Goal: Task Accomplishment & Management: Manage account settings

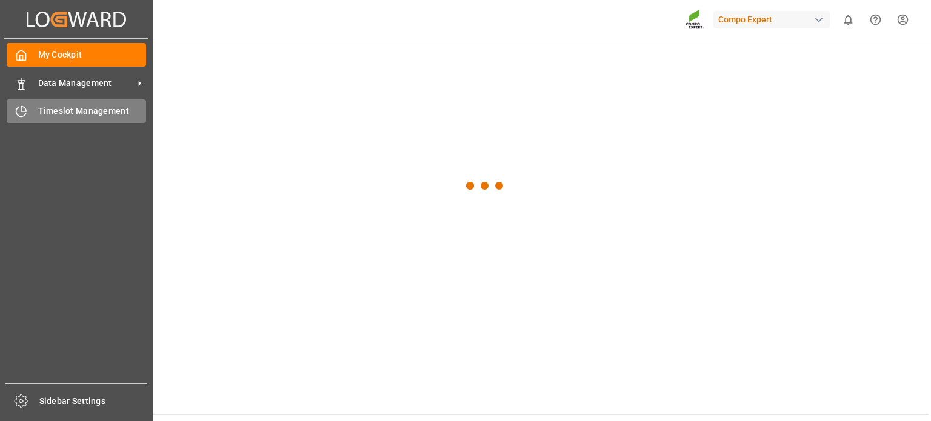
drag, startPoint x: 0, startPoint y: 0, endPoint x: 56, endPoint y: 116, distance: 128.8
click at [56, 116] on span "Timeslot Management" at bounding box center [92, 111] width 108 height 13
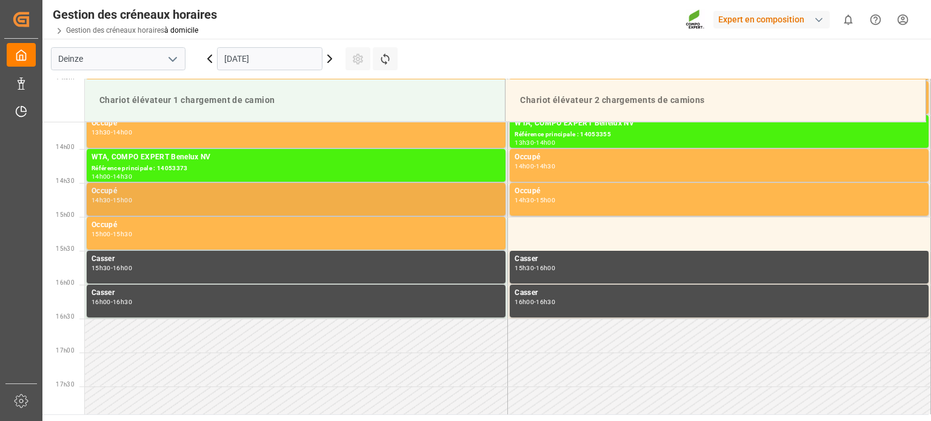
scroll to position [889, 0]
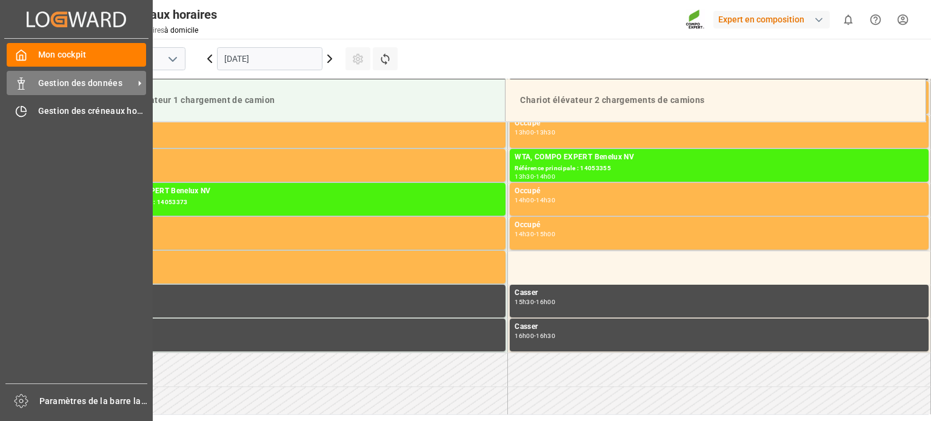
click at [19, 82] on icon at bounding box center [21, 84] width 12 height 12
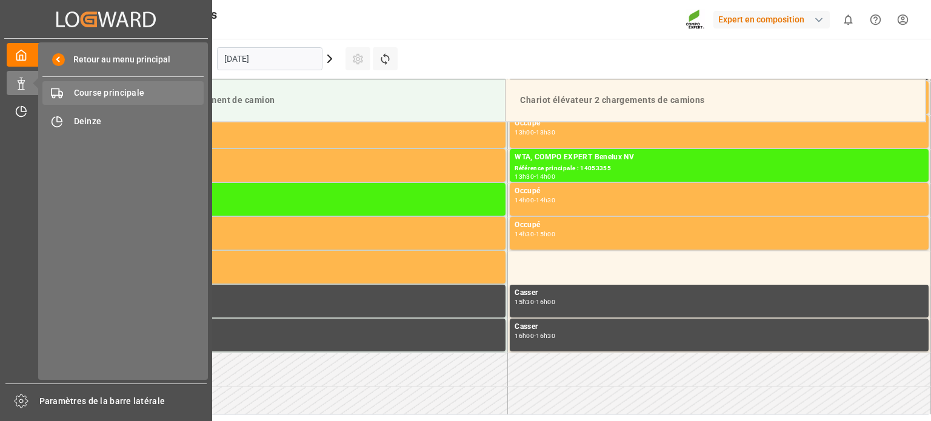
click at [107, 96] on font "Course principale" at bounding box center [109, 93] width 71 height 10
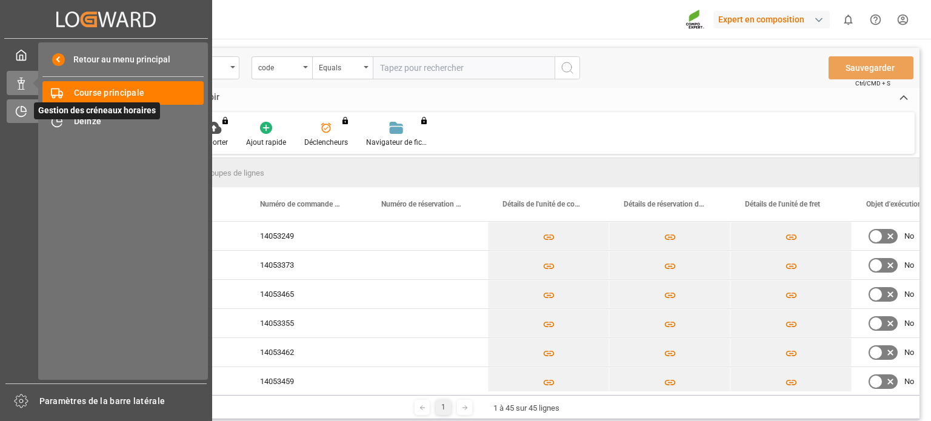
click at [33, 108] on div "Gestion des créneaux horaires Gestion des créneaux horaires" at bounding box center [106, 111] width 199 height 24
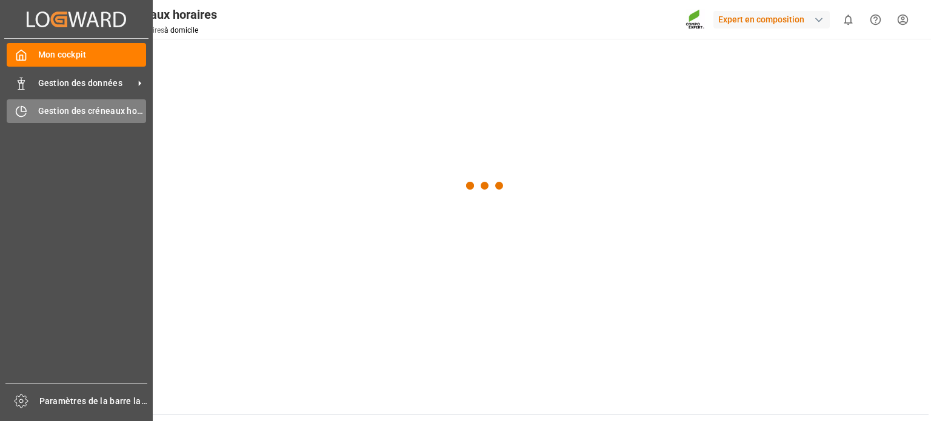
click at [78, 115] on font "Gestion des créneaux horaires" at bounding box center [99, 111] width 122 height 10
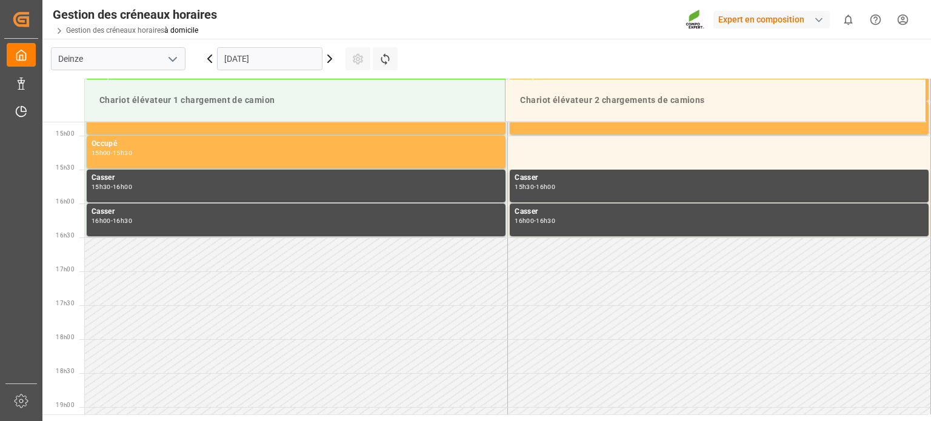
scroll to position [1010, 0]
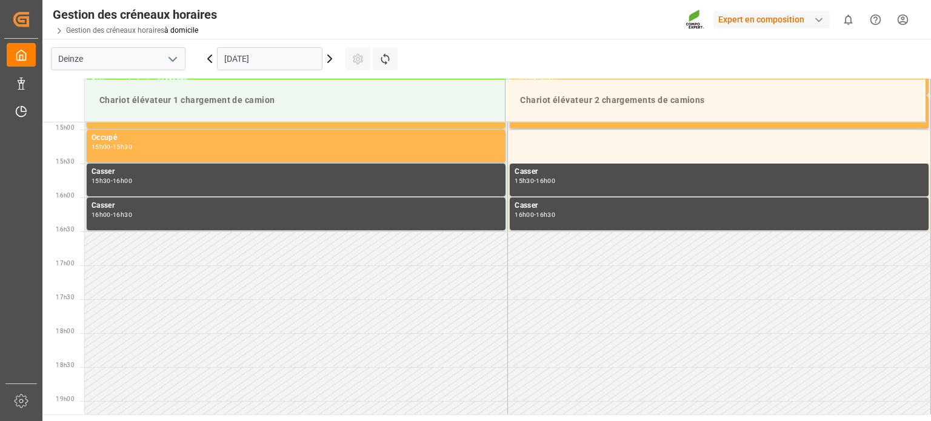
click at [329, 56] on icon at bounding box center [330, 58] width 4 height 7
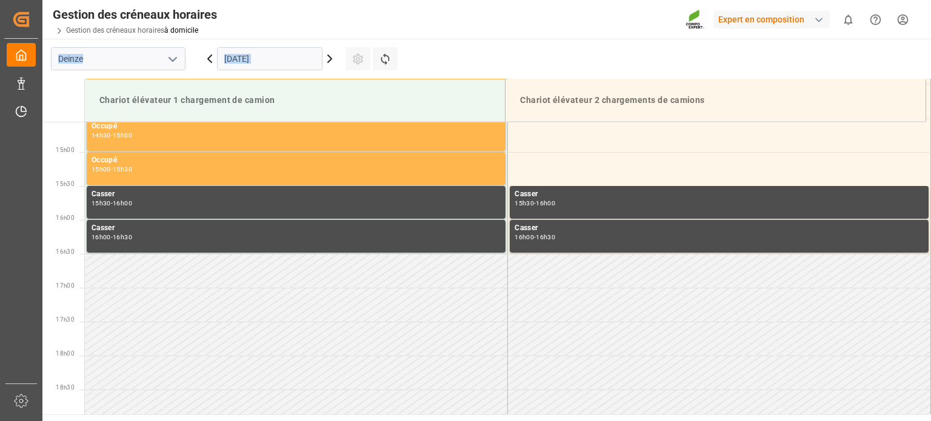
scroll to position [1008, 0]
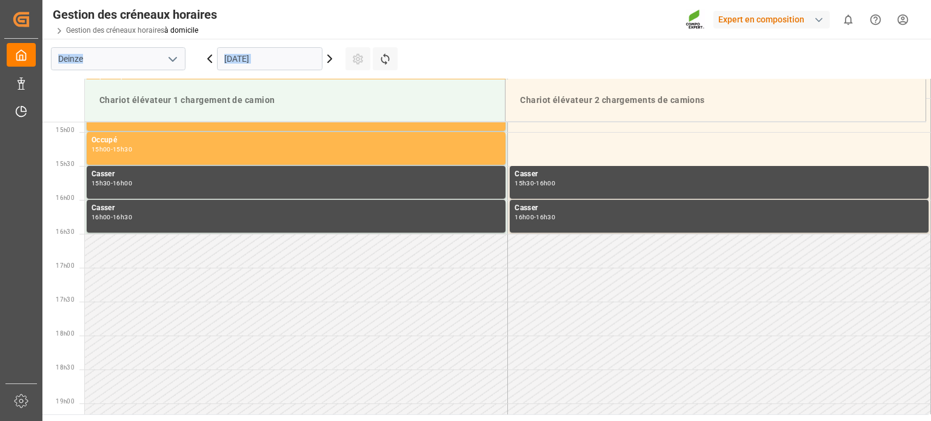
click at [330, 57] on icon at bounding box center [330, 58] width 4 height 7
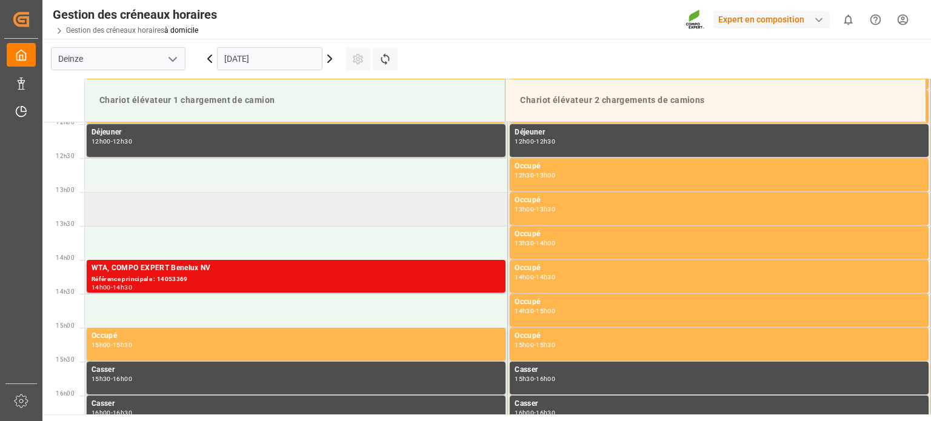
scroll to position [764, 0]
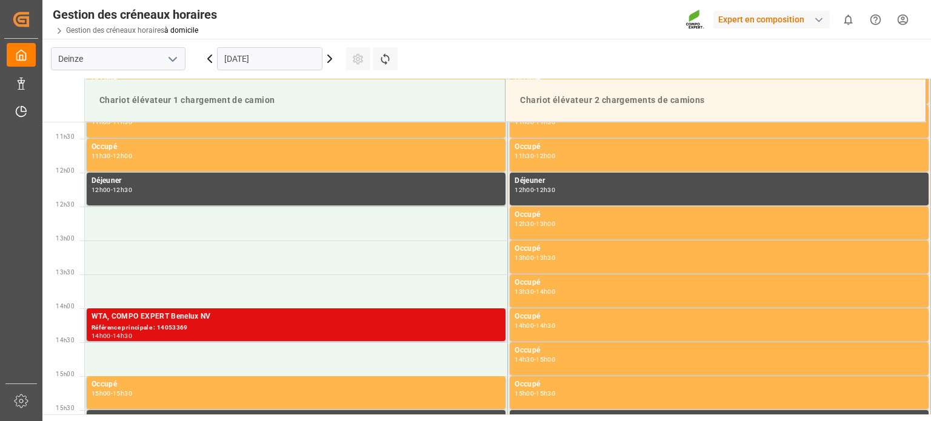
click at [241, 331] on div "Référence principale : 14053369" at bounding box center [296, 328] width 409 height 10
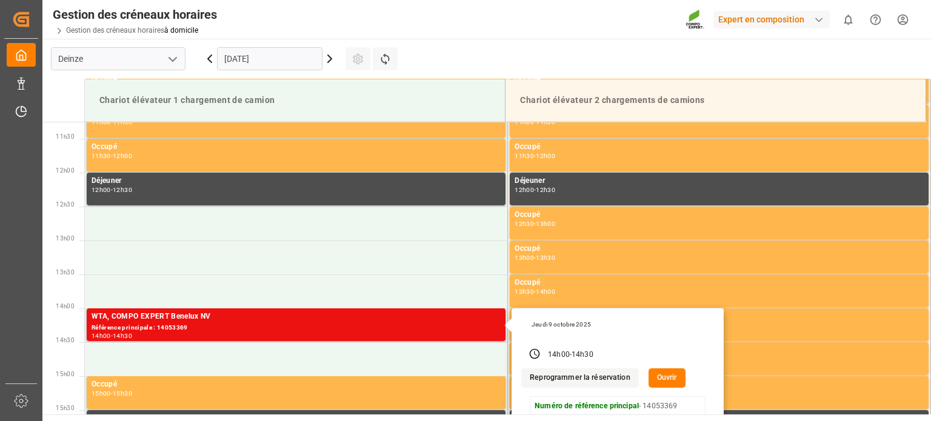
click at [669, 376] on font "Ouvrir" at bounding box center [667, 377] width 20 height 8
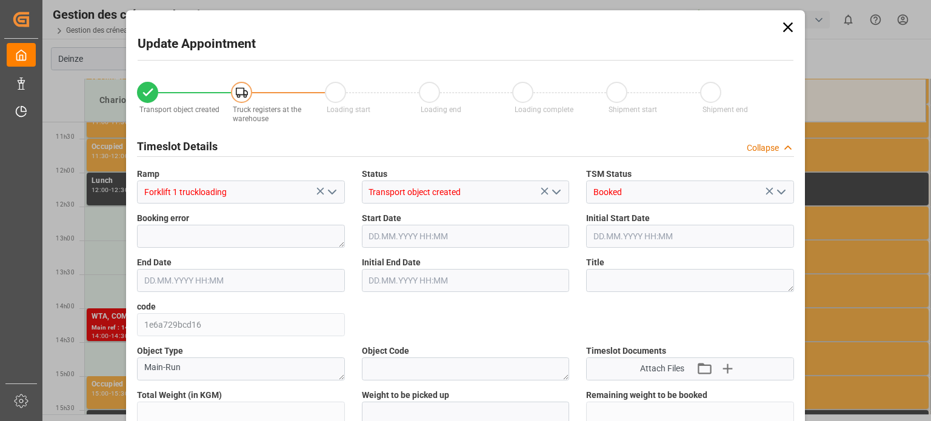
type input "25410"
type input "0"
type input "42"
type input "[DATE] 14:00"
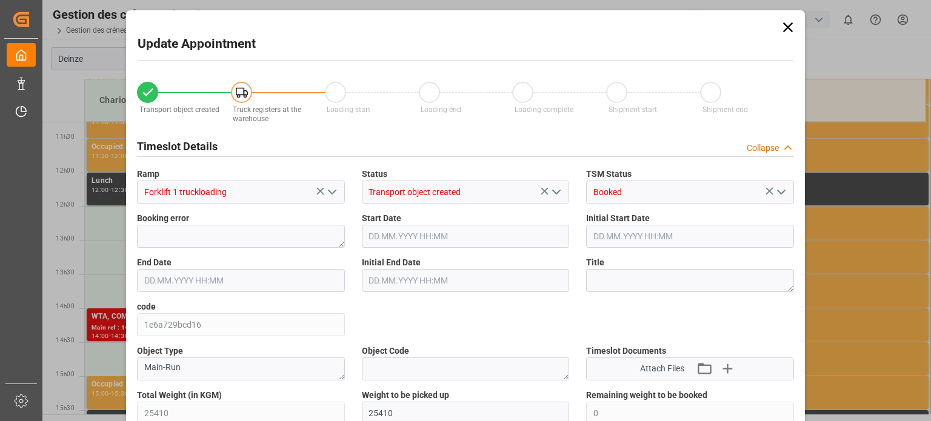
type input "[DATE] 14:00"
type input "[DATE] 14:30"
type input "[DATE] 08:03"
type input "[DATE] 07:20"
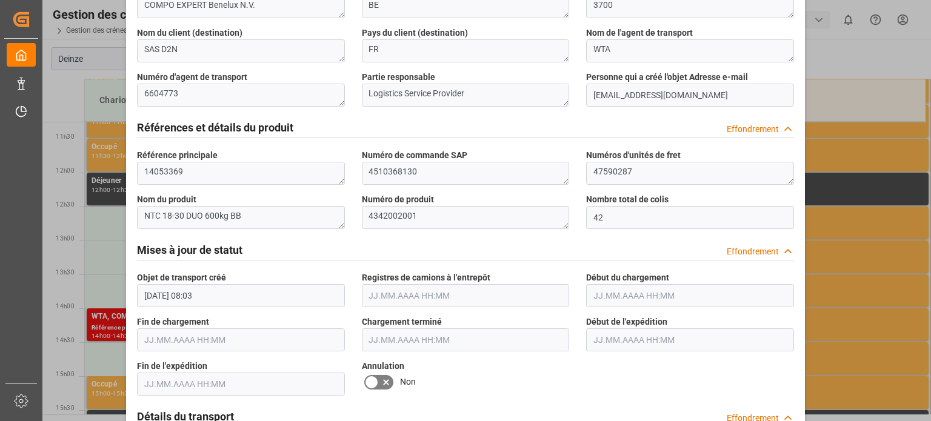
scroll to position [606, 0]
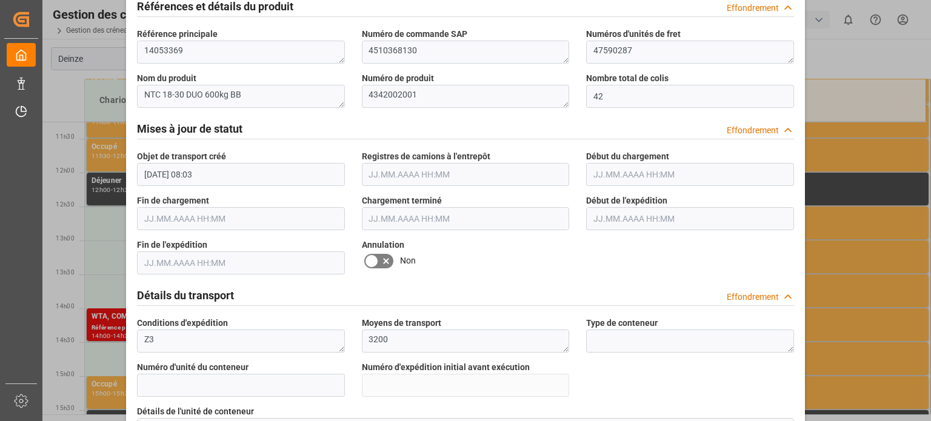
click at [369, 264] on icon at bounding box center [371, 261] width 15 height 15
click at [0, 0] on input "checkbox" at bounding box center [0, 0] width 0 height 0
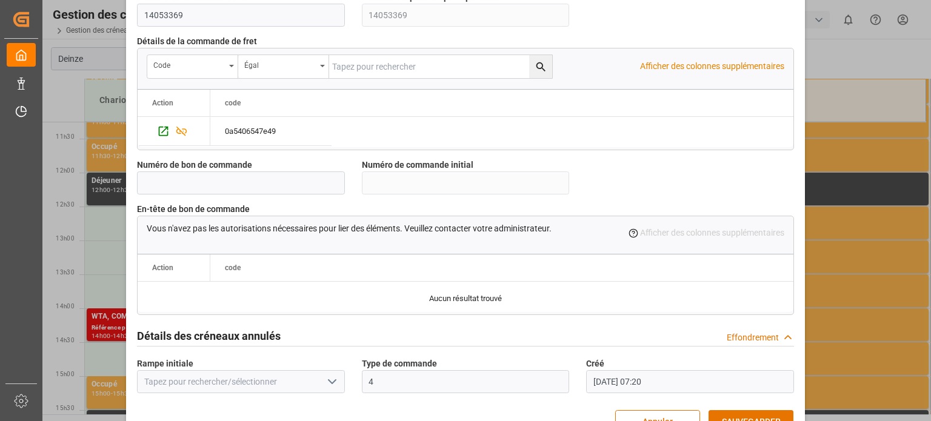
scroll to position [1173, 0]
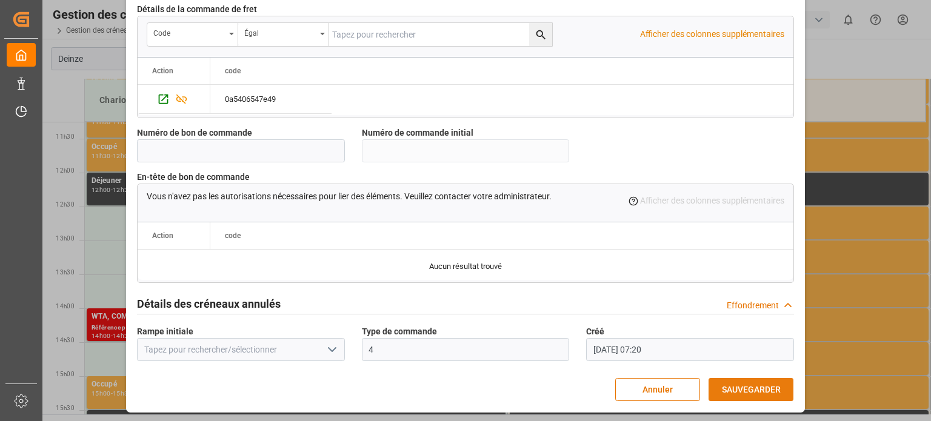
click at [742, 385] on font "SAUVEGARDER" at bounding box center [751, 390] width 59 height 10
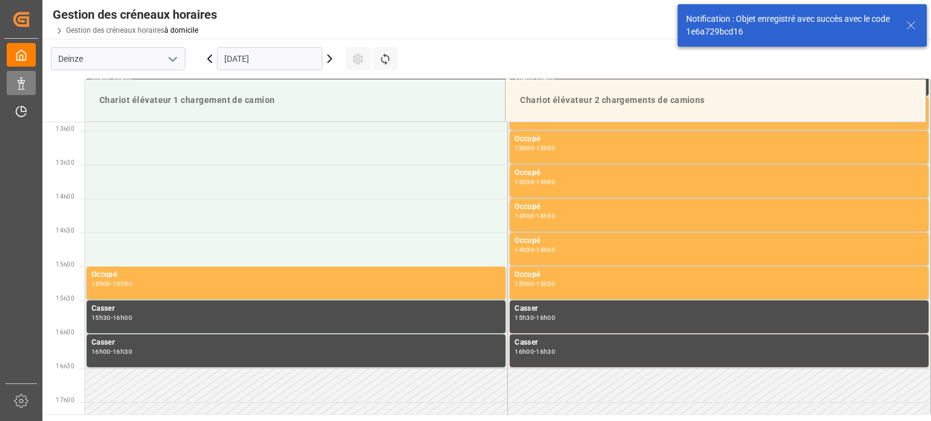
scroll to position [875, 0]
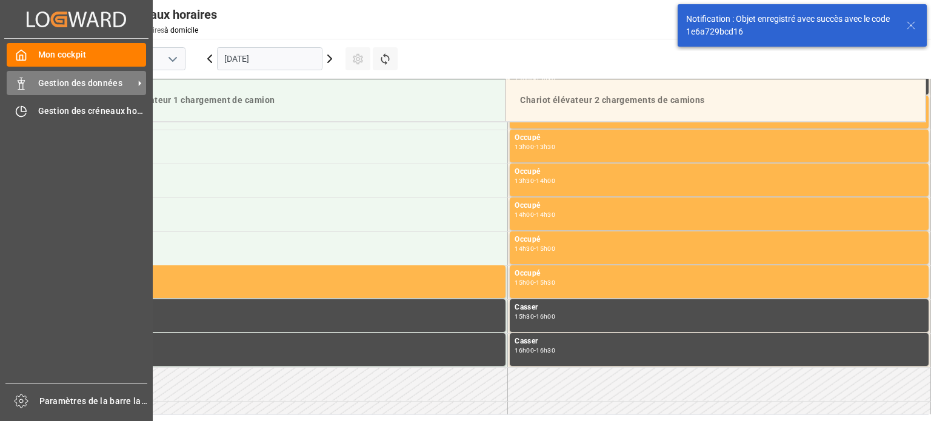
click at [64, 84] on font "Gestion des données" at bounding box center [80, 83] width 84 height 10
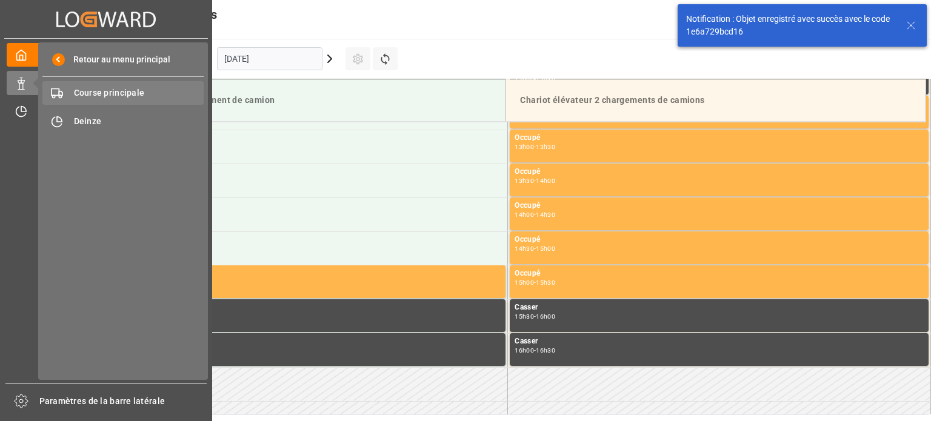
click at [118, 94] on font "Course principale" at bounding box center [109, 93] width 71 height 10
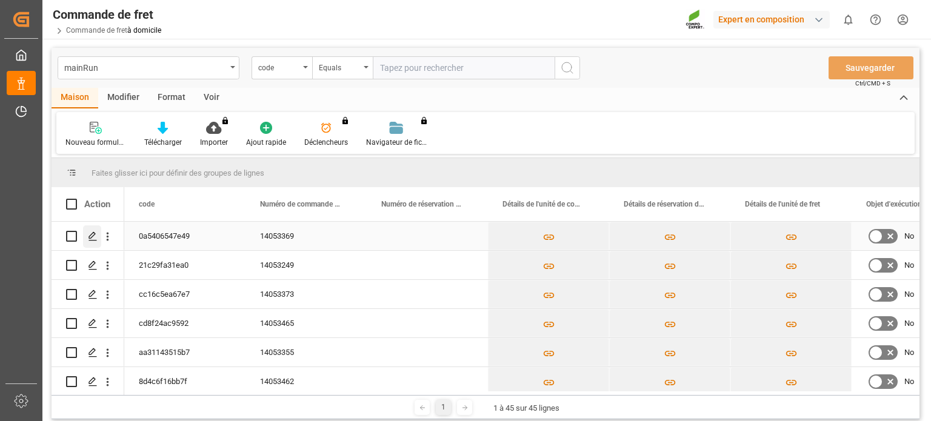
click at [87, 236] on div "Appuyez sur ESPACE pour sélectionner cette ligne." at bounding box center [92, 236] width 18 height 22
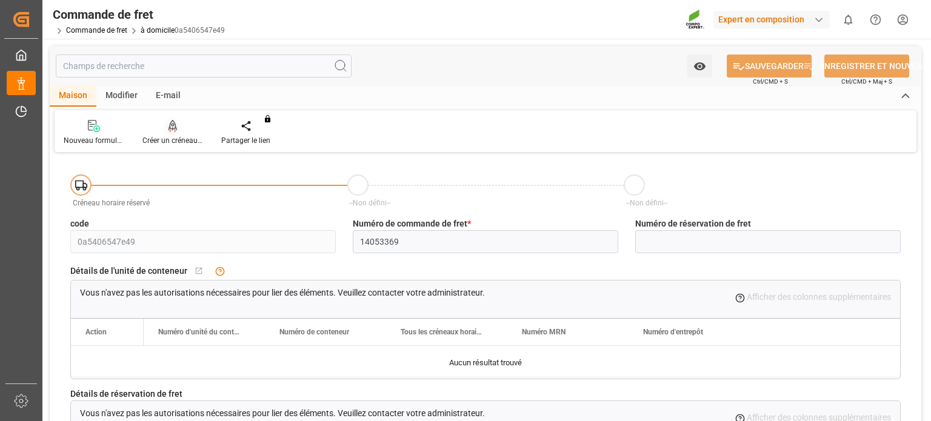
click at [184, 136] on font "Créer un créneau horaire" at bounding box center [182, 140] width 80 height 8
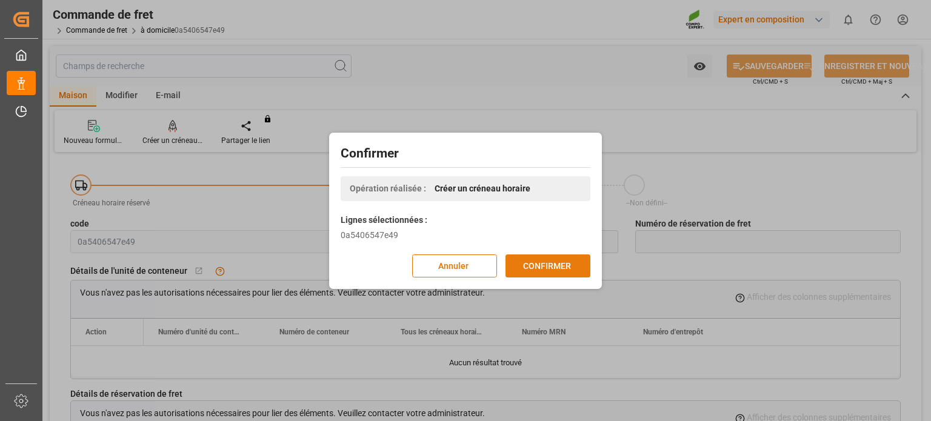
click at [548, 267] on font "CONFIRMER" at bounding box center [547, 266] width 48 height 10
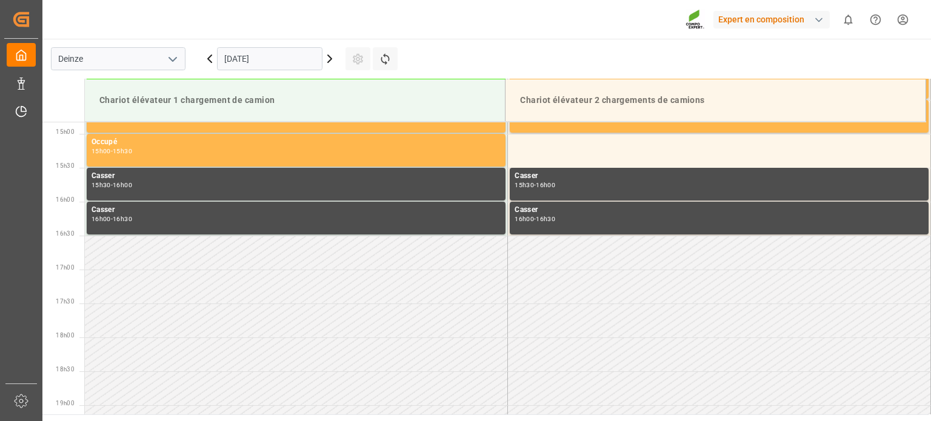
scroll to position [1010, 0]
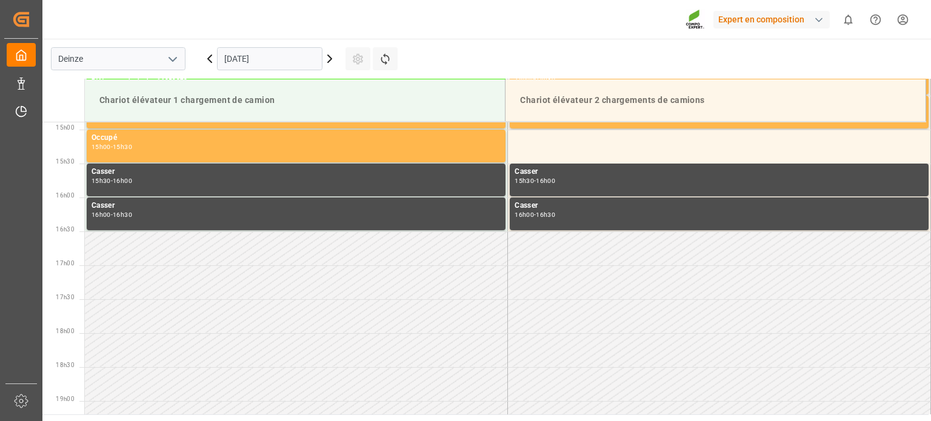
click at [327, 60] on icon at bounding box center [329, 59] width 15 height 15
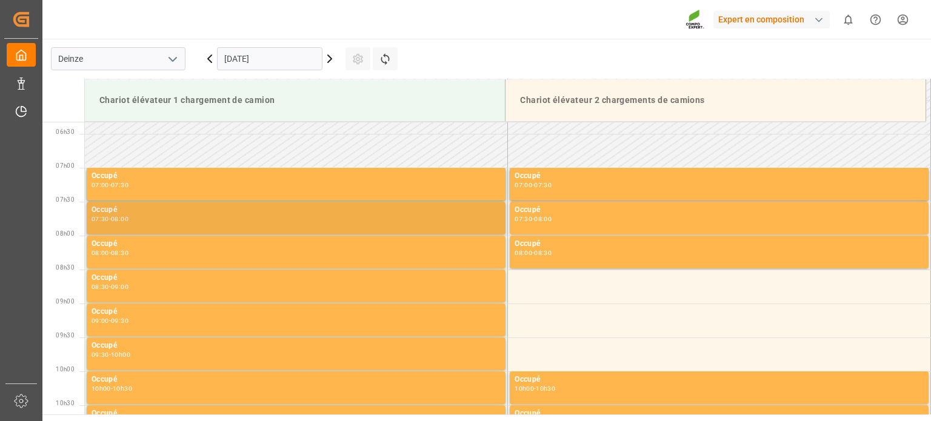
scroll to position [465, 0]
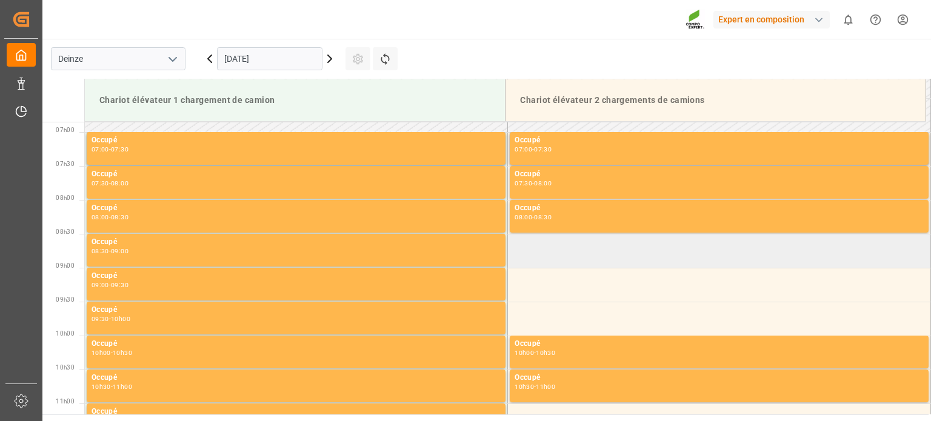
click at [579, 247] on td at bounding box center [719, 251] width 423 height 34
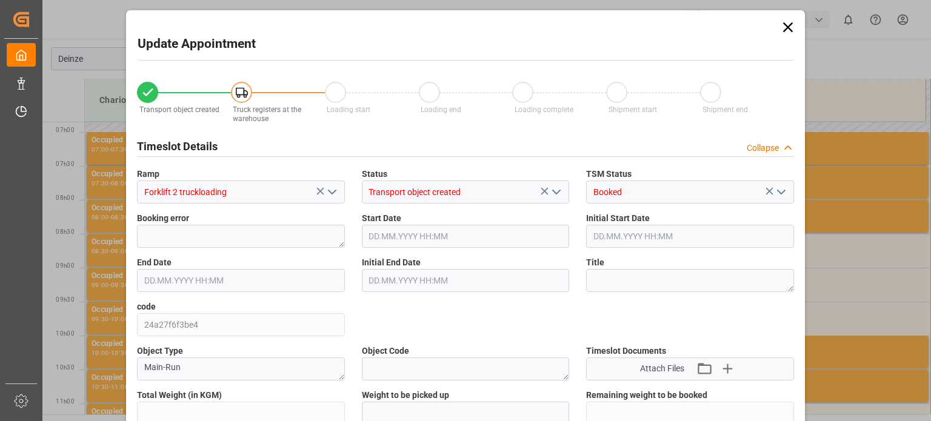
type input "25410"
type input "0"
type input "42"
type input "08.10.2025 08:30"
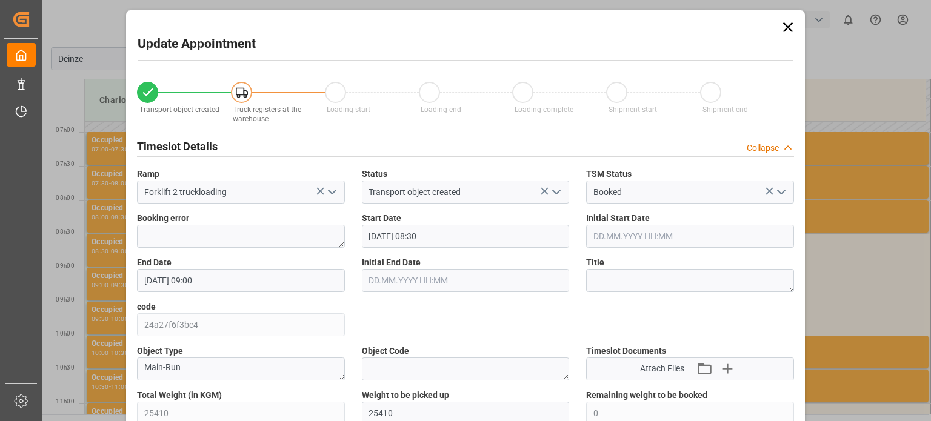
type input "08.10.2025 09:00"
type input "[DATE] 08:03"
type input "07.10.2025 14:26"
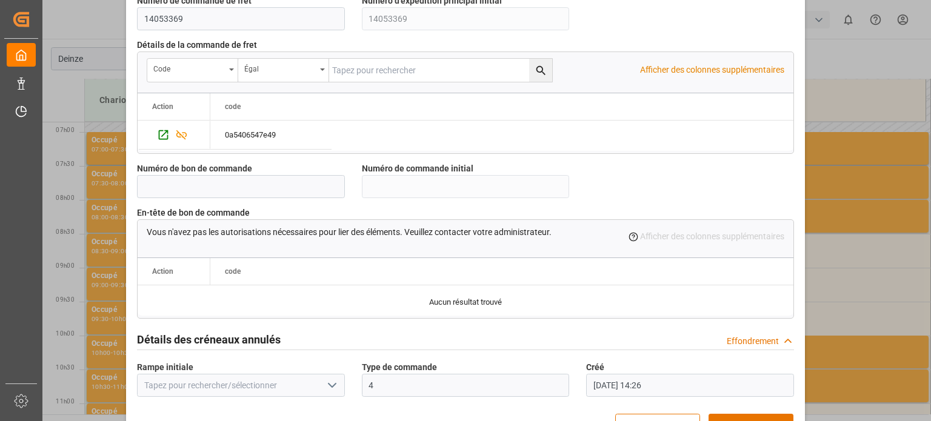
scroll to position [1173, 0]
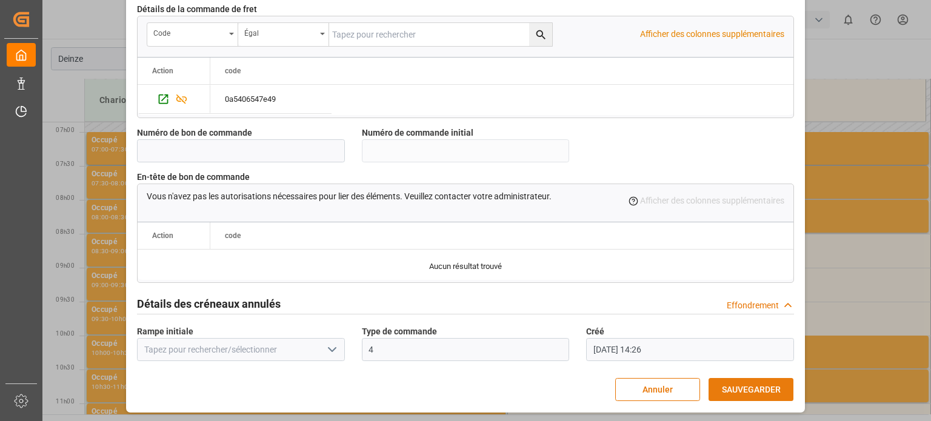
click at [732, 381] on button "SAUVEGARDER" at bounding box center [751, 389] width 85 height 23
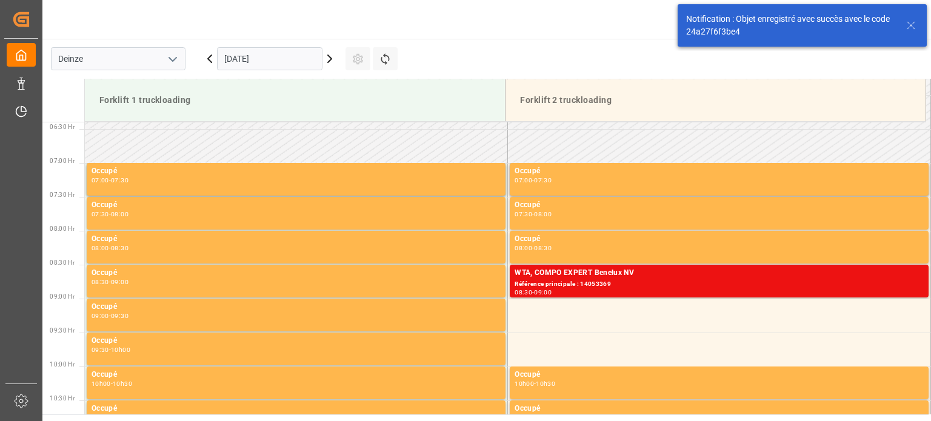
scroll to position [467, 0]
